Goal: Task Accomplishment & Management: Use online tool/utility

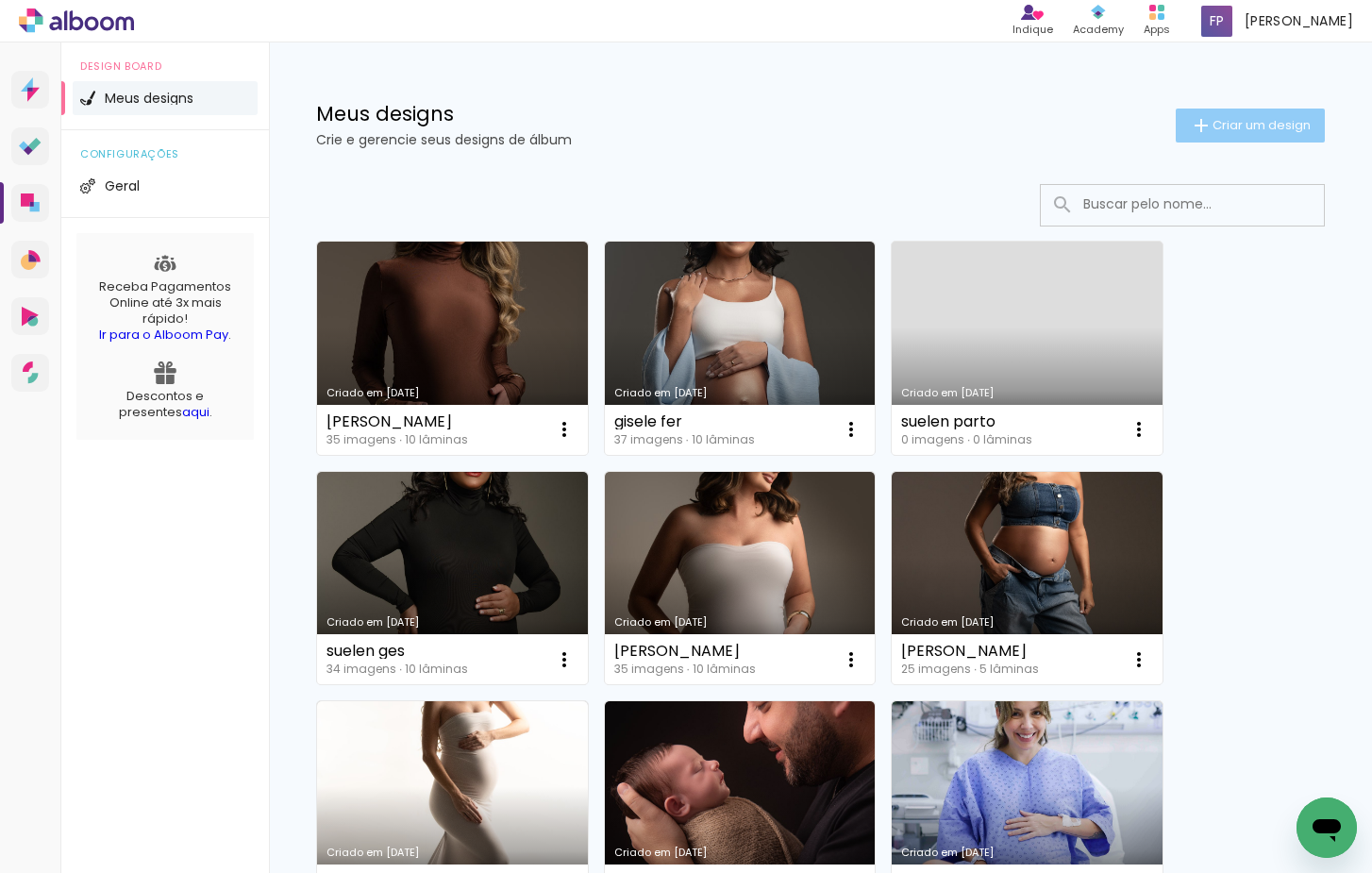
click at [1223, 122] on span "Criar um design" at bounding box center [1261, 124] width 98 height 13
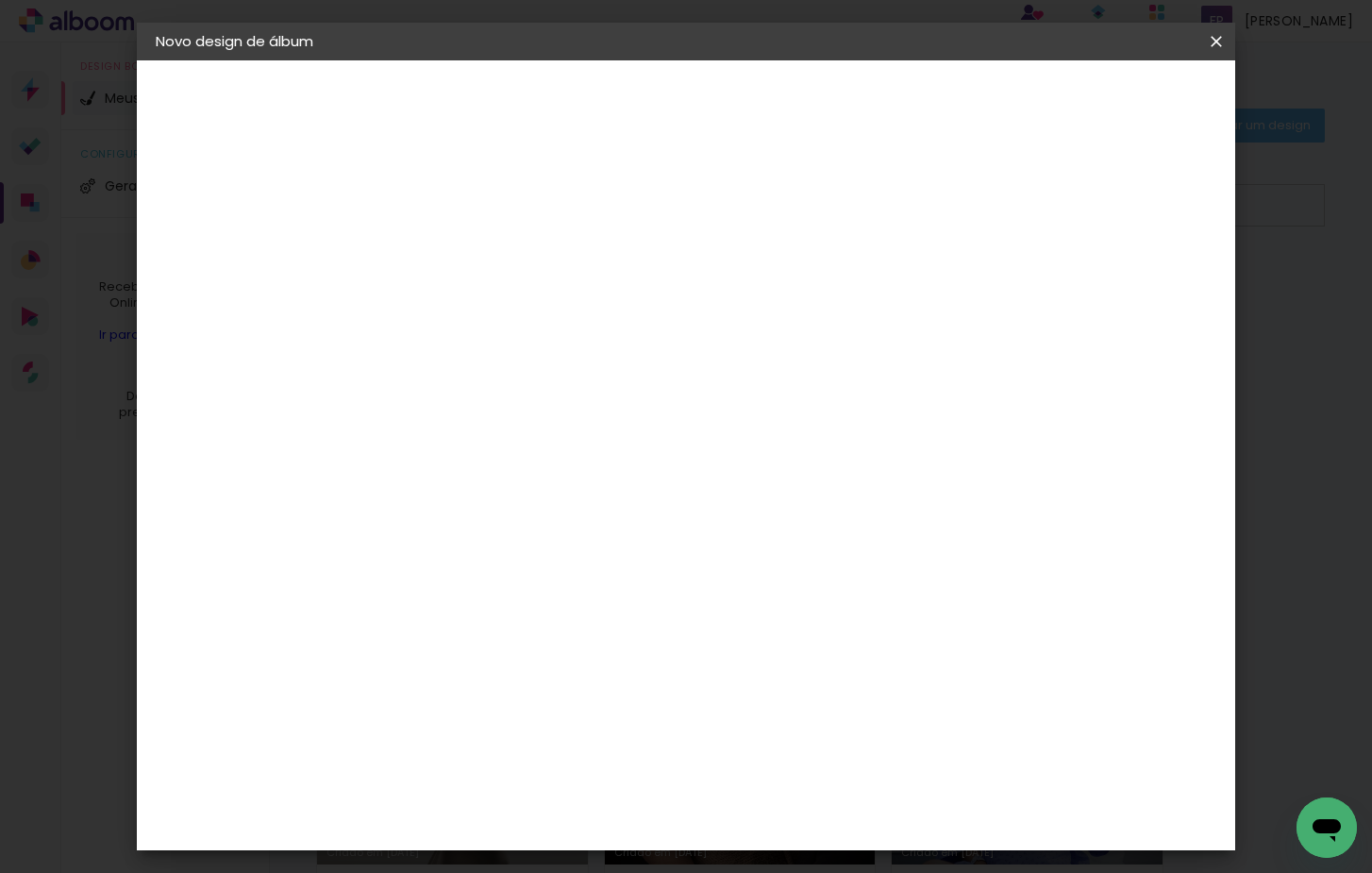
click at [464, 254] on input at bounding box center [464, 253] width 0 height 29
type input "suelen santos"
type paper-input "suelen santos"
click at [0, 0] on slot "Avançar" at bounding box center [0, 0] width 0 height 0
click at [819, 300] on paper-item "Tamanho Livre" at bounding box center [727, 286] width 182 height 42
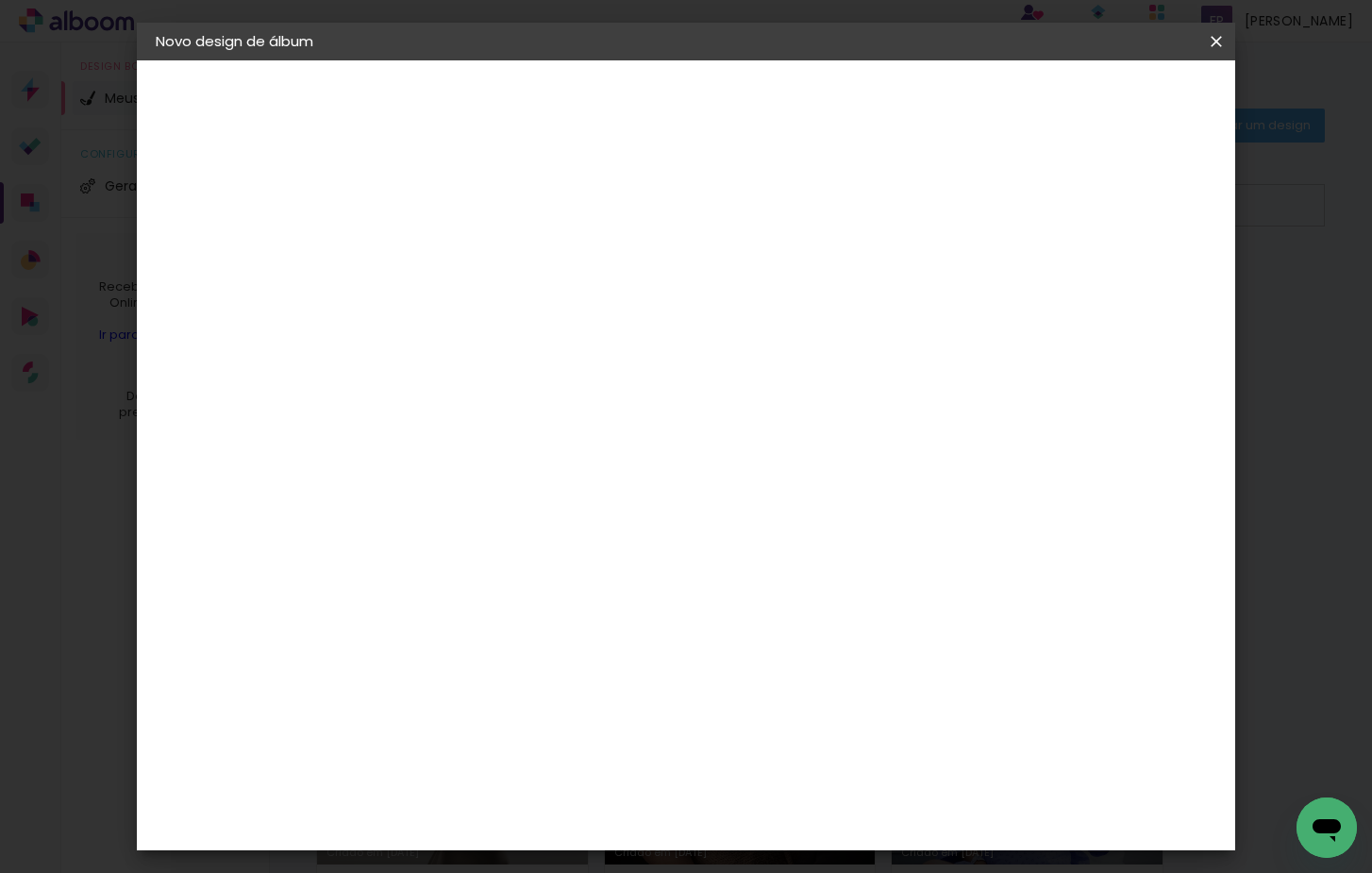
click at [819, 112] on paper-button "Avançar" at bounding box center [771, 99] width 92 height 32
drag, startPoint x: 427, startPoint y: 514, endPoint x: 440, endPoint y: 519, distance: 13.9
click at [429, 515] on div "30" at bounding box center [417, 507] width 72 height 28
type input "30,5"
type paper-input "30,5"
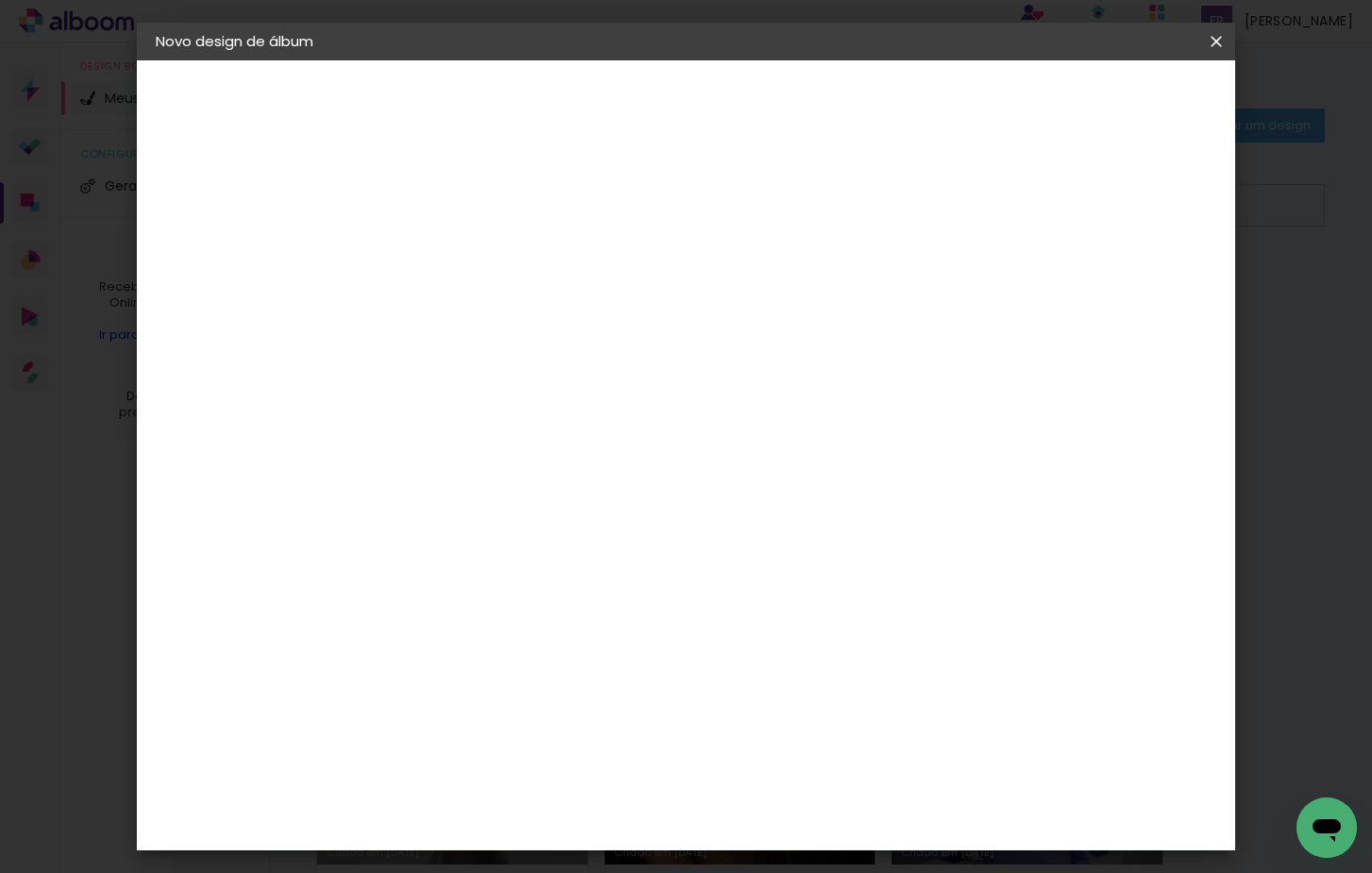
click at [820, 741] on input "60" at bounding box center [797, 734] width 50 height 28
type input "6"
type input "50,6"
type paper-input "50,6"
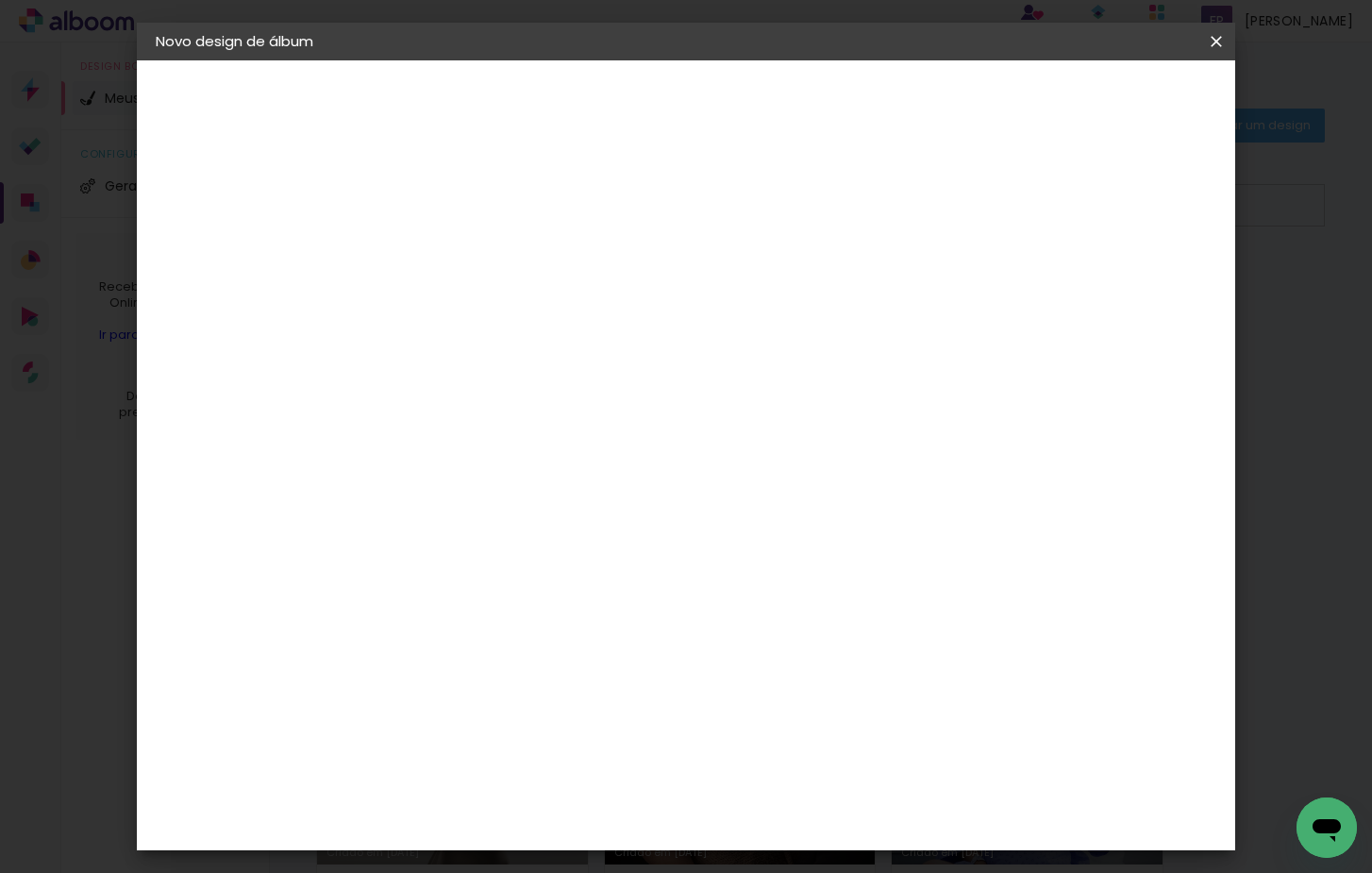
click at [1130, 113] on paper-button "Iniciar design" at bounding box center [1068, 99] width 123 height 32
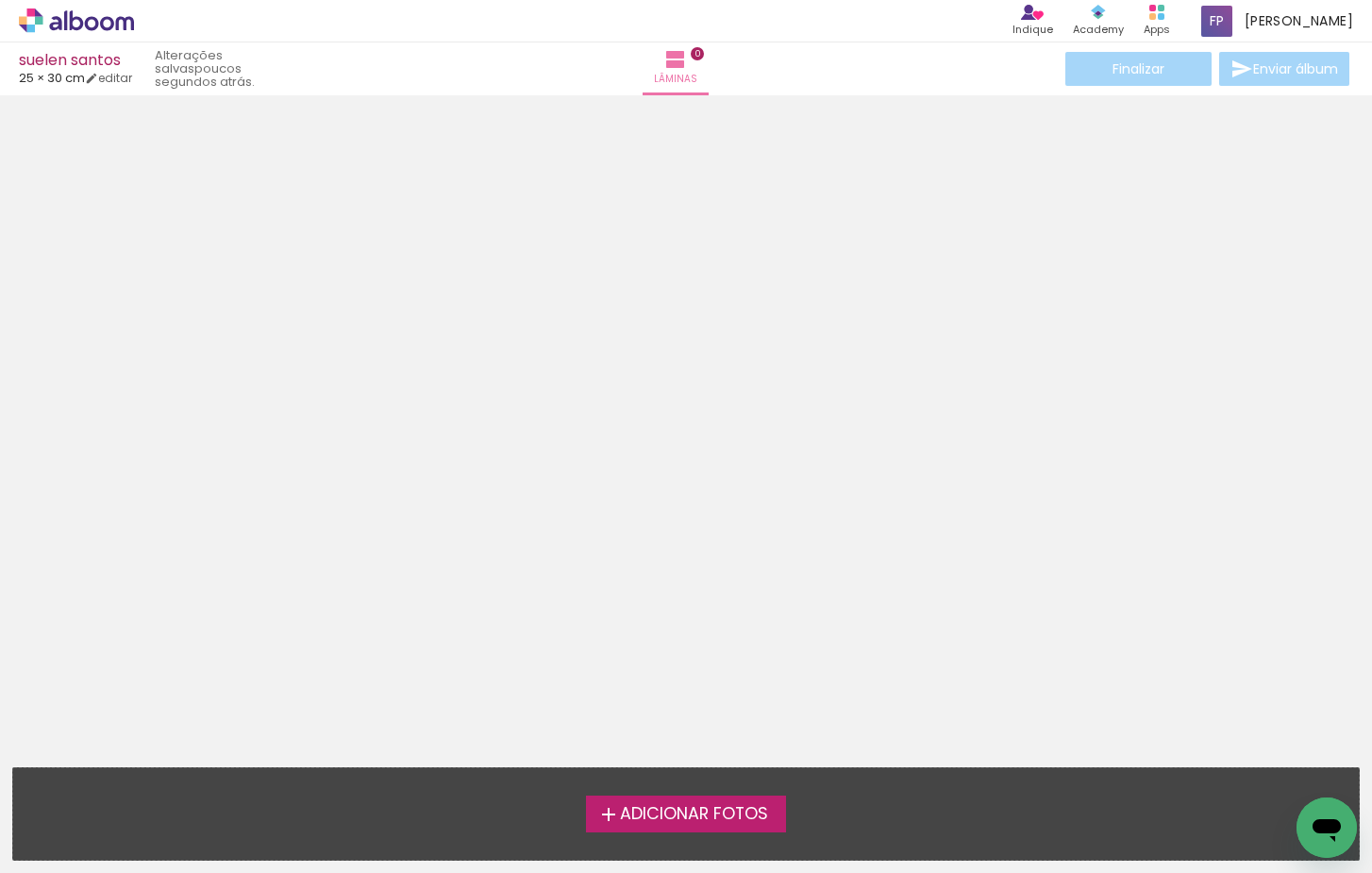
click at [704, 794] on div "Adicionar Fotos Solte suas fotos aqui..." at bounding box center [686, 814] width 1346 height 91
click at [720, 819] on span "Adicionar Fotos" at bounding box center [693, 814] width 149 height 17
click at [0, 0] on input "file" at bounding box center [0, 0] width 0 height 0
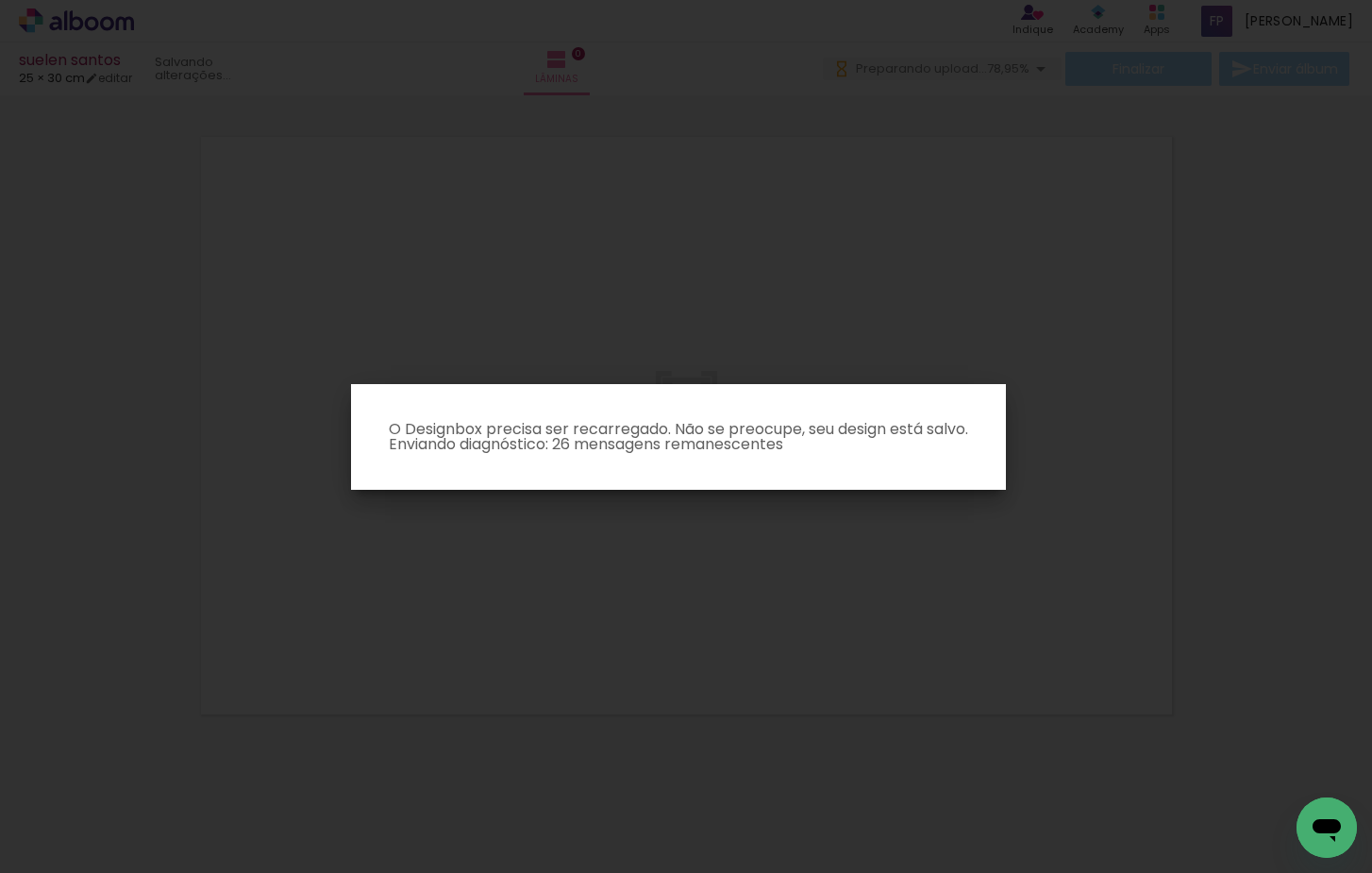
click at [1019, 345] on iron-overlay-backdrop at bounding box center [686, 436] width 1372 height 873
